Goal: Complete application form

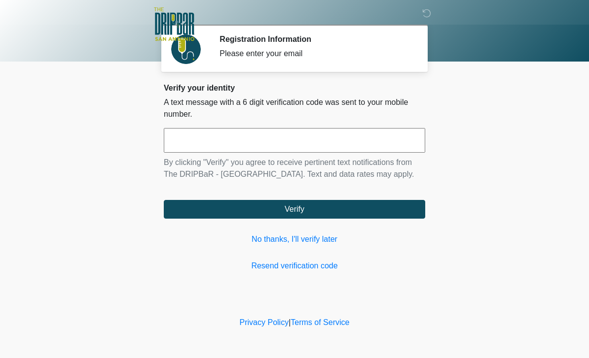
click at [314, 245] on link "No thanks, I'll verify later" at bounding box center [294, 240] width 261 height 12
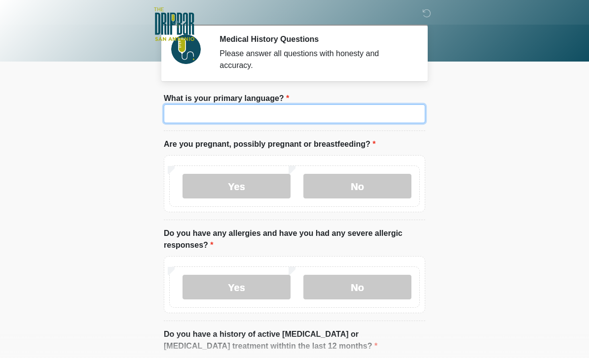
click at [278, 114] on input "What is your primary language?" at bounding box center [294, 114] width 261 height 19
type input "*******"
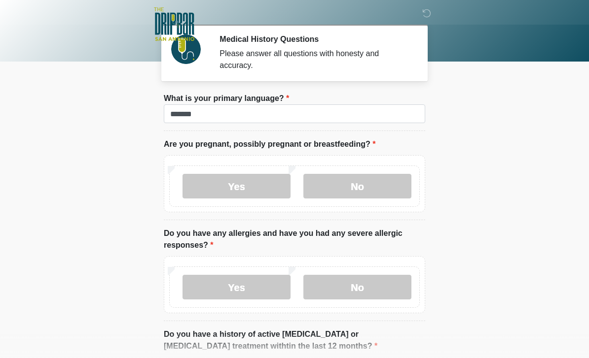
click at [377, 188] on label "No" at bounding box center [357, 186] width 108 height 25
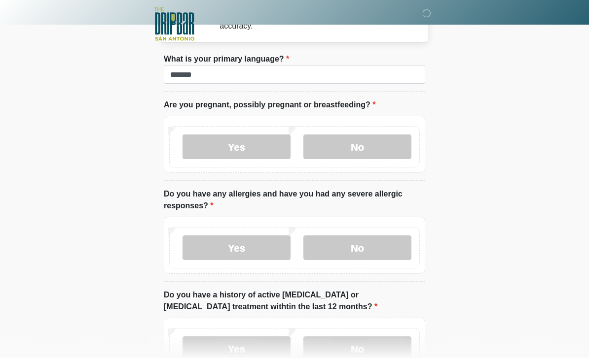
scroll to position [39, 0]
click at [379, 248] on label "No" at bounding box center [357, 248] width 108 height 25
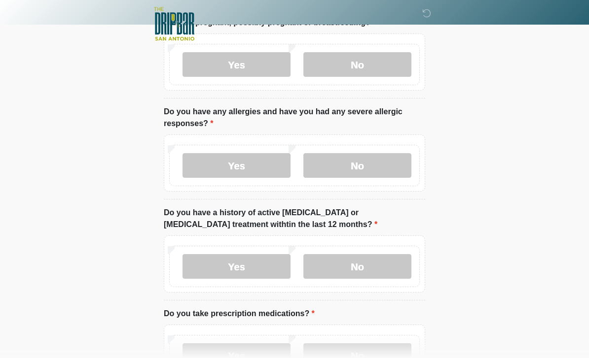
click at [385, 266] on label "No" at bounding box center [357, 267] width 108 height 25
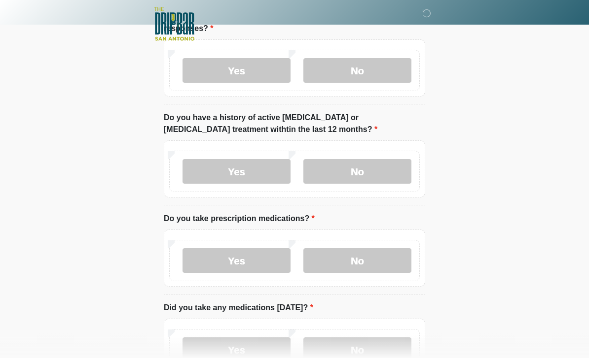
click at [389, 267] on label "No" at bounding box center [357, 261] width 108 height 25
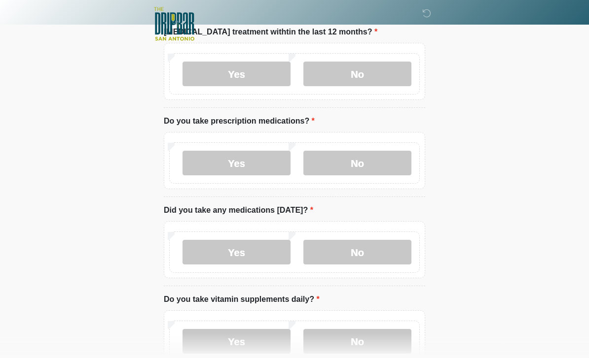
click at [387, 249] on label "No" at bounding box center [357, 253] width 108 height 25
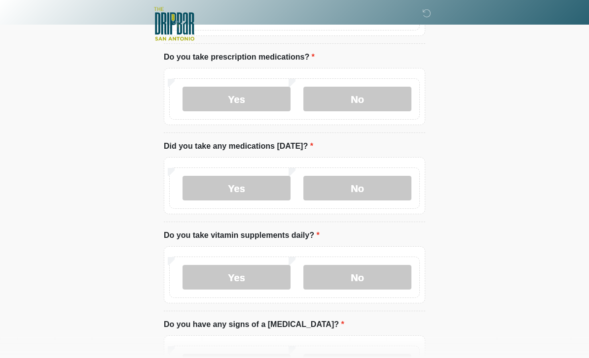
click at [263, 270] on label "Yes" at bounding box center [236, 278] width 108 height 25
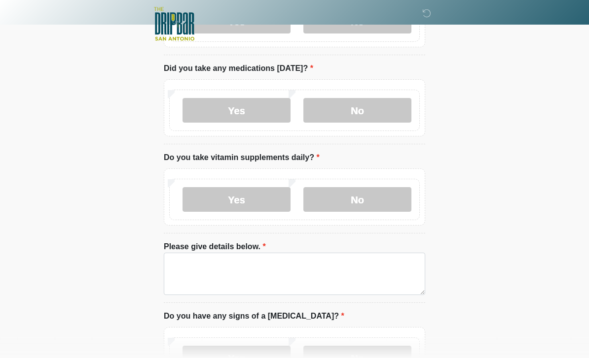
scroll to position [457, 0]
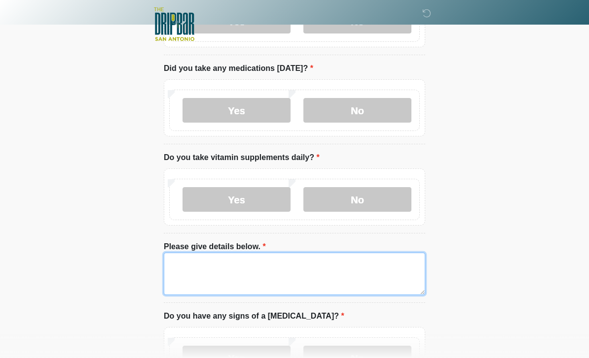
click at [384, 272] on textarea "Please give details below." at bounding box center [294, 274] width 261 height 42
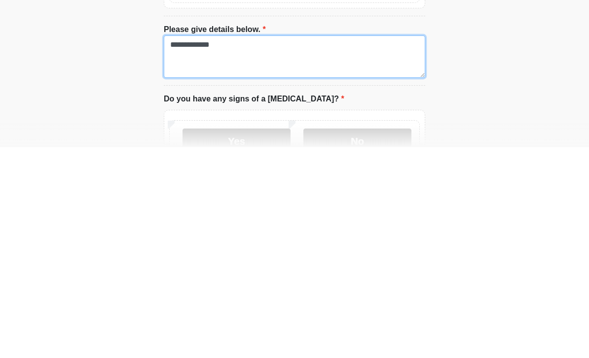
scroll to position [468, 0]
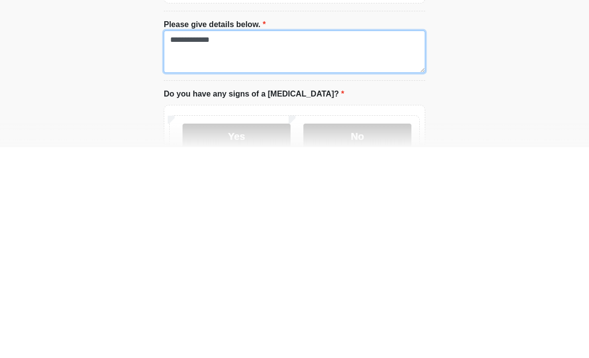
type textarea "**********"
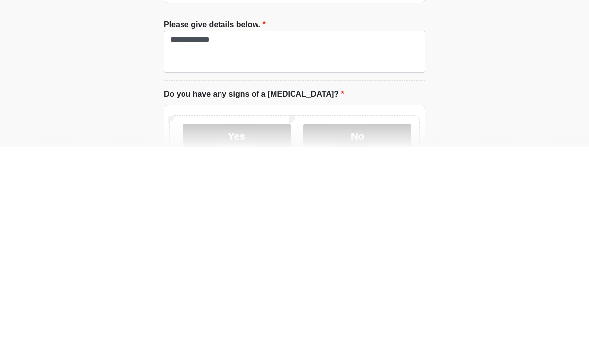
click at [380, 335] on label "No" at bounding box center [357, 347] width 108 height 25
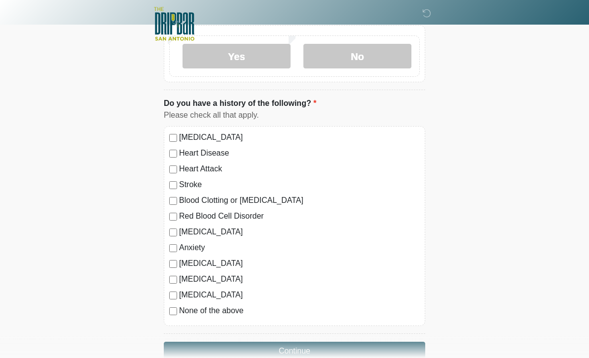
scroll to position [759, 0]
click at [240, 308] on label "None of the above" at bounding box center [299, 311] width 241 height 12
click at [344, 351] on button "Continue" at bounding box center [294, 351] width 261 height 19
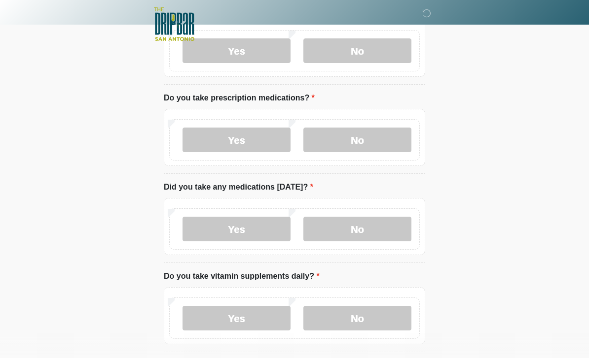
scroll to position [0, 0]
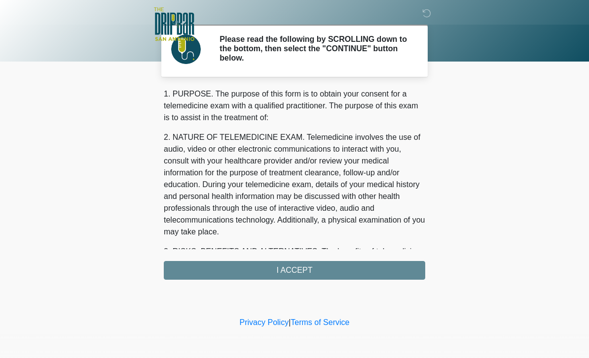
click at [358, 268] on div "1. PURPOSE. The purpose of this form is to obtain your consent for a telemedici…" at bounding box center [294, 184] width 261 height 192
click at [309, 267] on div "1. PURPOSE. The purpose of this form is to obtain your consent for a telemedici…" at bounding box center [294, 184] width 261 height 192
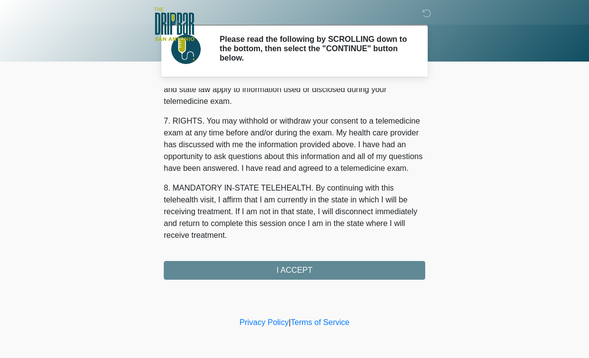
scroll to position [423, 0]
click at [297, 269] on div "1. PURPOSE. The purpose of this form is to obtain your consent for a telemedici…" at bounding box center [294, 184] width 261 height 192
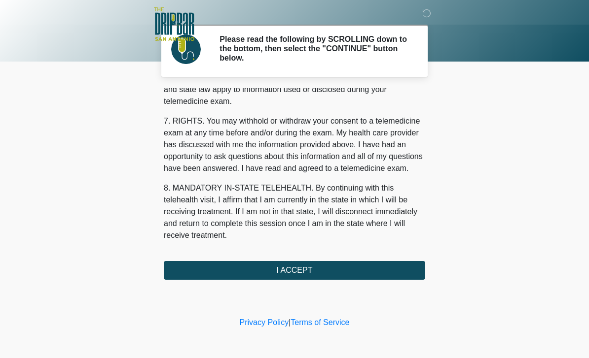
click at [310, 273] on button "I ACCEPT" at bounding box center [294, 270] width 261 height 19
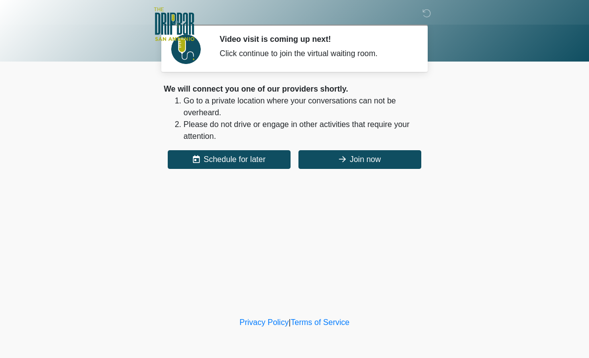
click at [380, 156] on button "Join now" at bounding box center [359, 159] width 123 height 19
